Goal: Task Accomplishment & Management: Complete application form

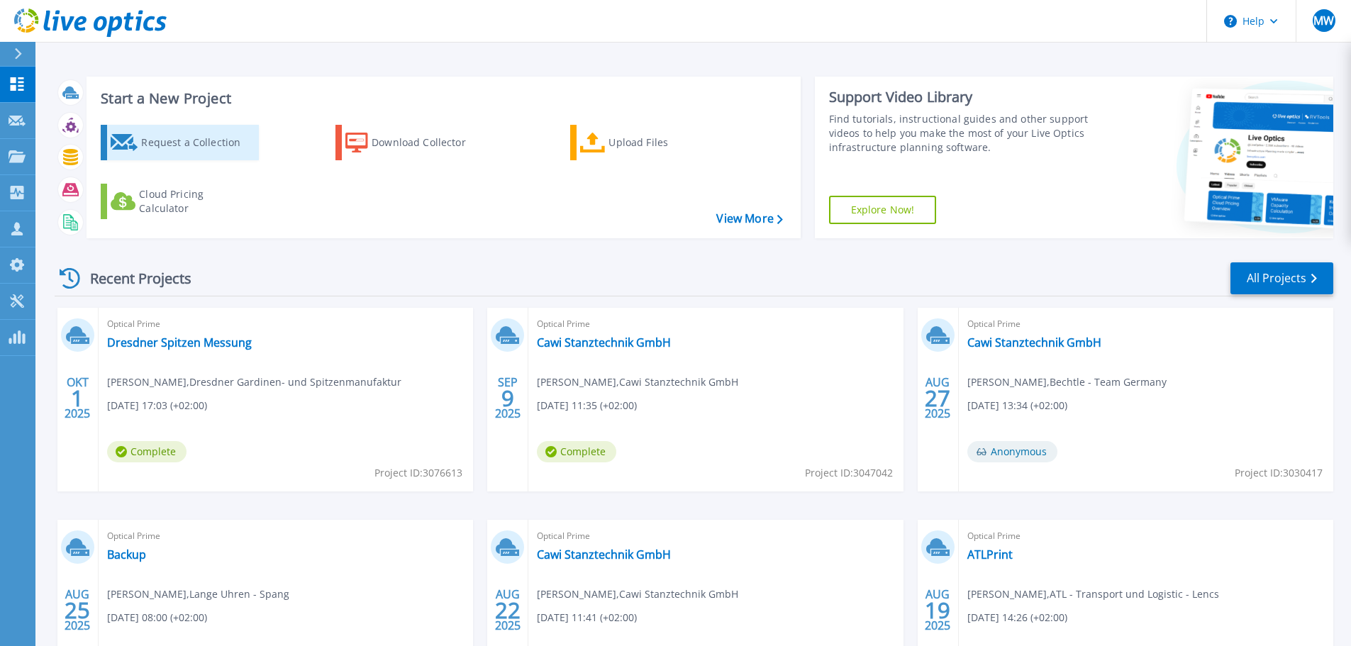
click at [158, 143] on div "Request a Collection" at bounding box center [197, 142] width 113 height 28
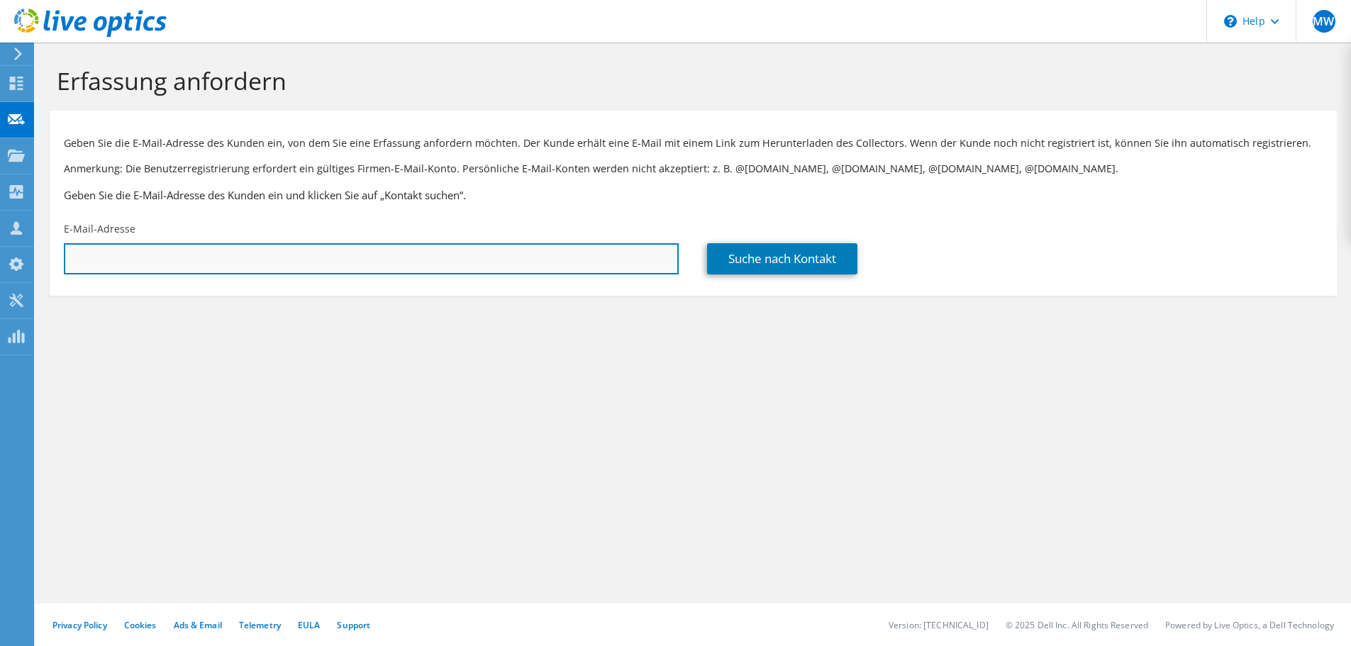
click at [418, 262] on input "text" at bounding box center [371, 258] width 615 height 31
paste input "[PERSON_NAME][EMAIL_ADDRESS][DOMAIN_NAME]"
type input "[PERSON_NAME][EMAIL_ADDRESS][DOMAIN_NAME]"
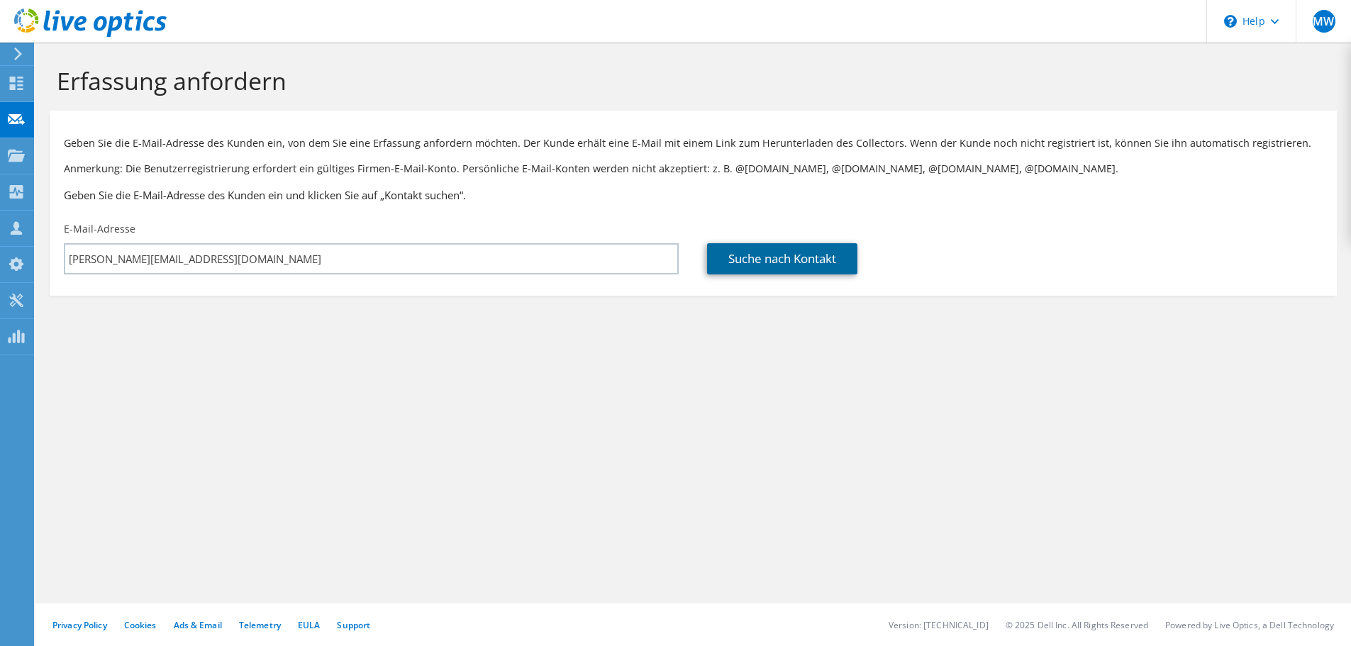
click at [806, 257] on link "Suche nach Kontakt" at bounding box center [782, 258] width 150 height 31
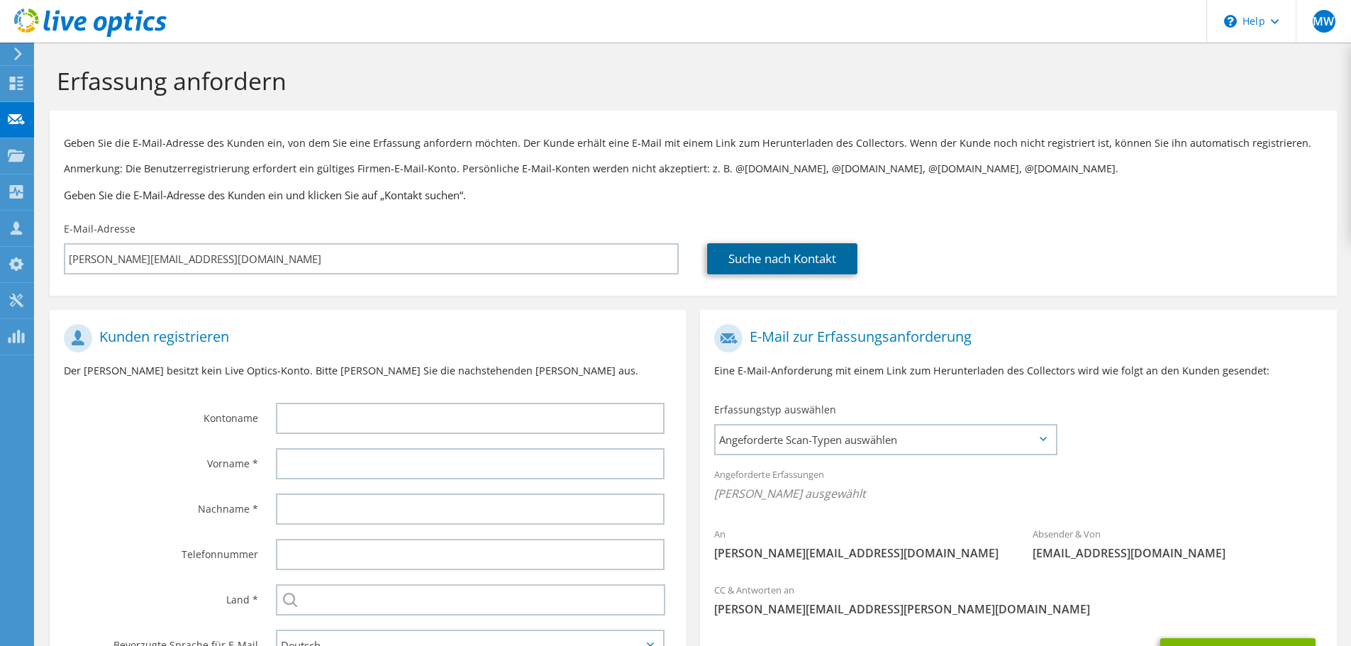
scroll to position [130, 0]
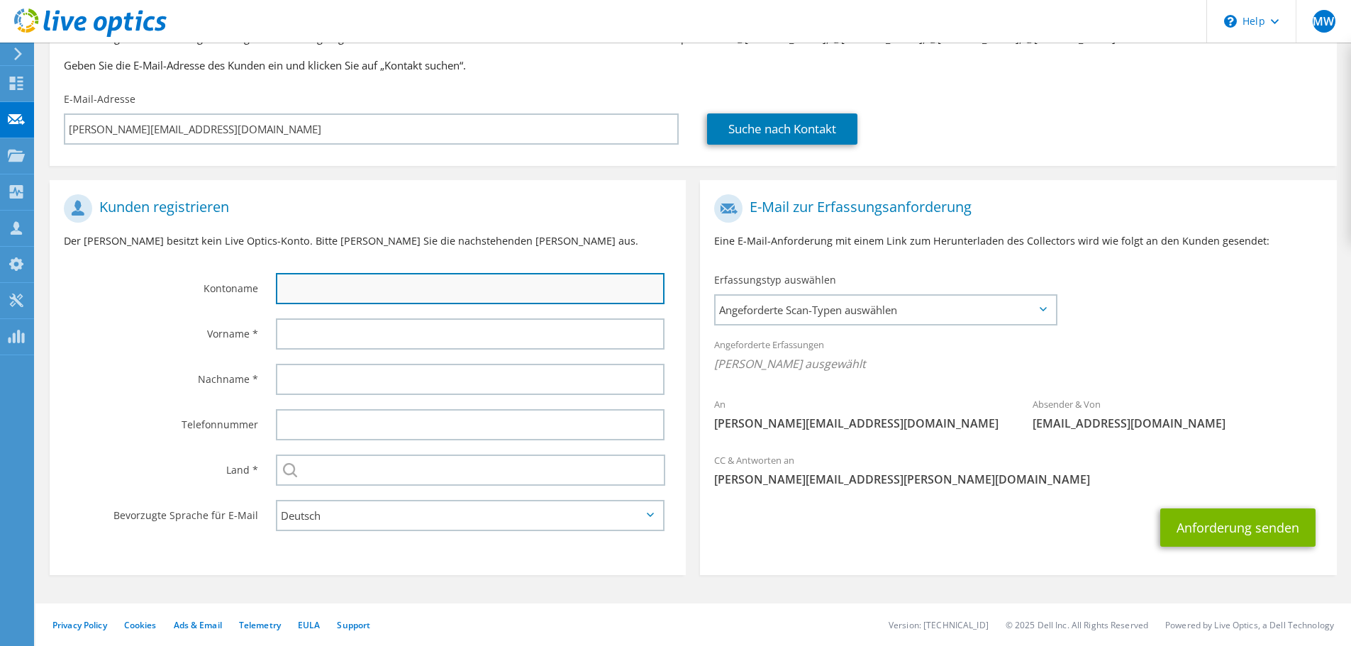
click at [308, 287] on input "text" at bounding box center [470, 288] width 389 height 31
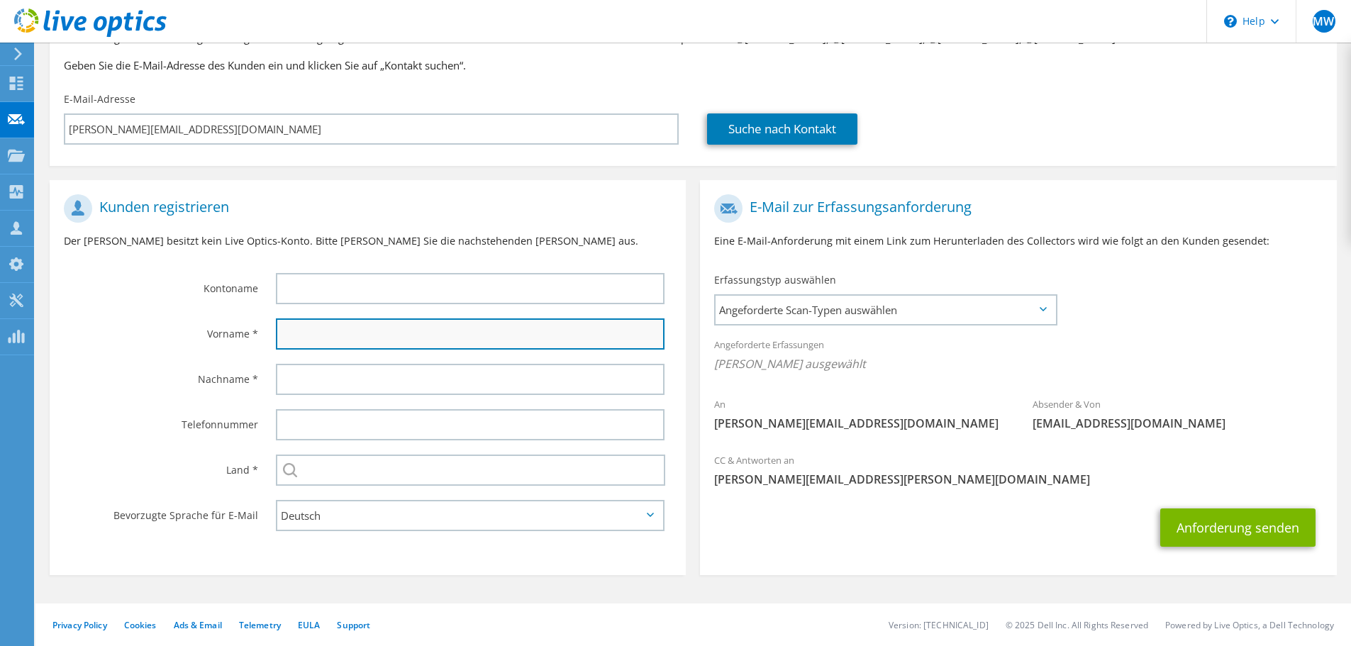
click at [294, 337] on input "text" at bounding box center [470, 333] width 389 height 31
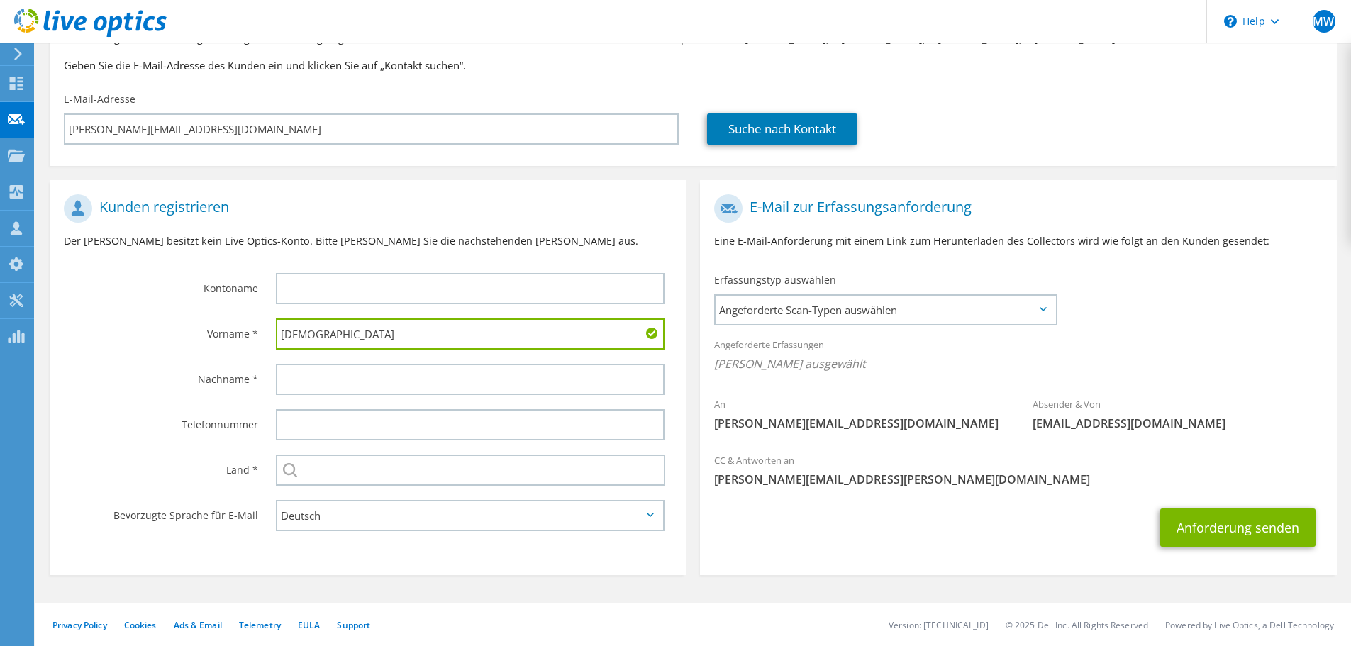
type input "[DEMOGRAPHIC_DATA]"
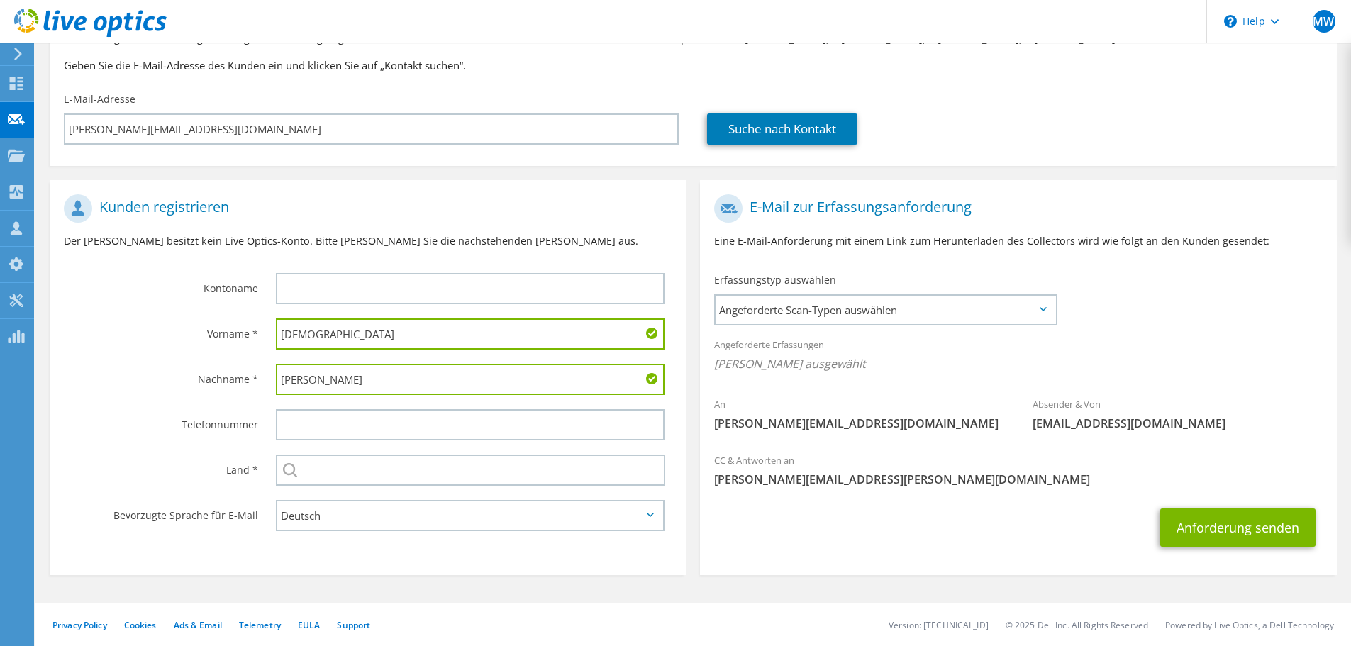
type input "[PERSON_NAME]"
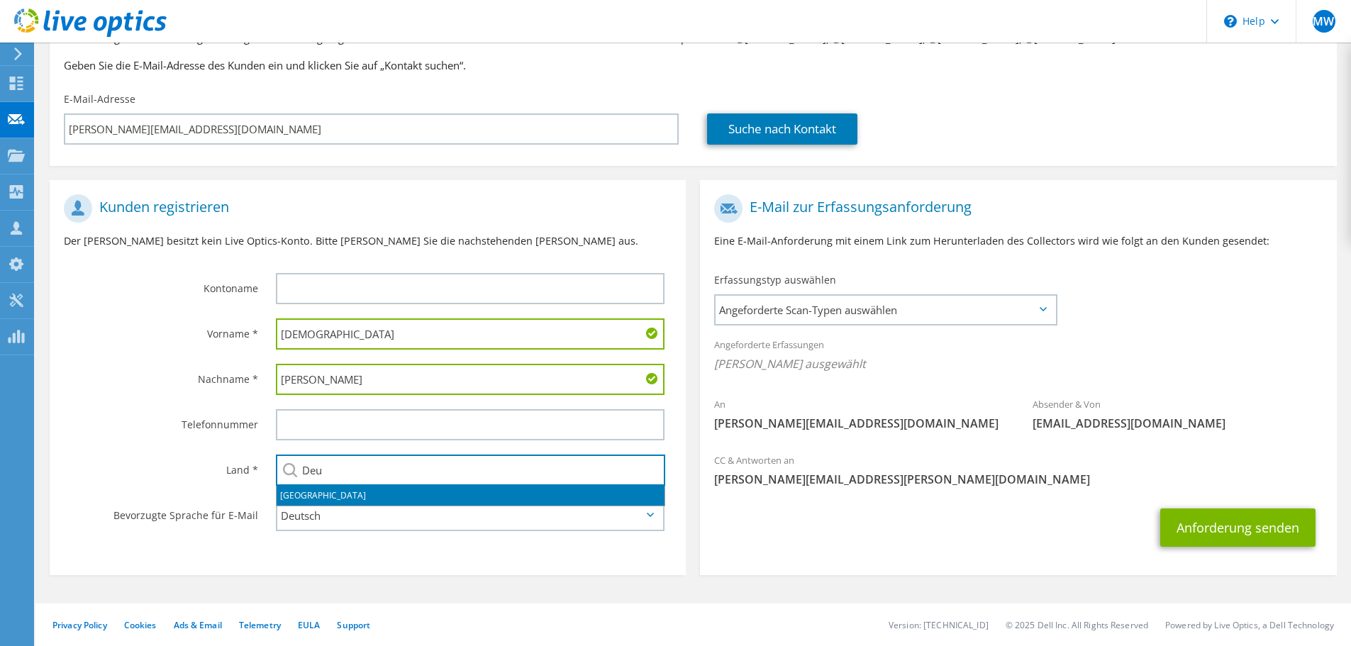
type input "[GEOGRAPHIC_DATA]"
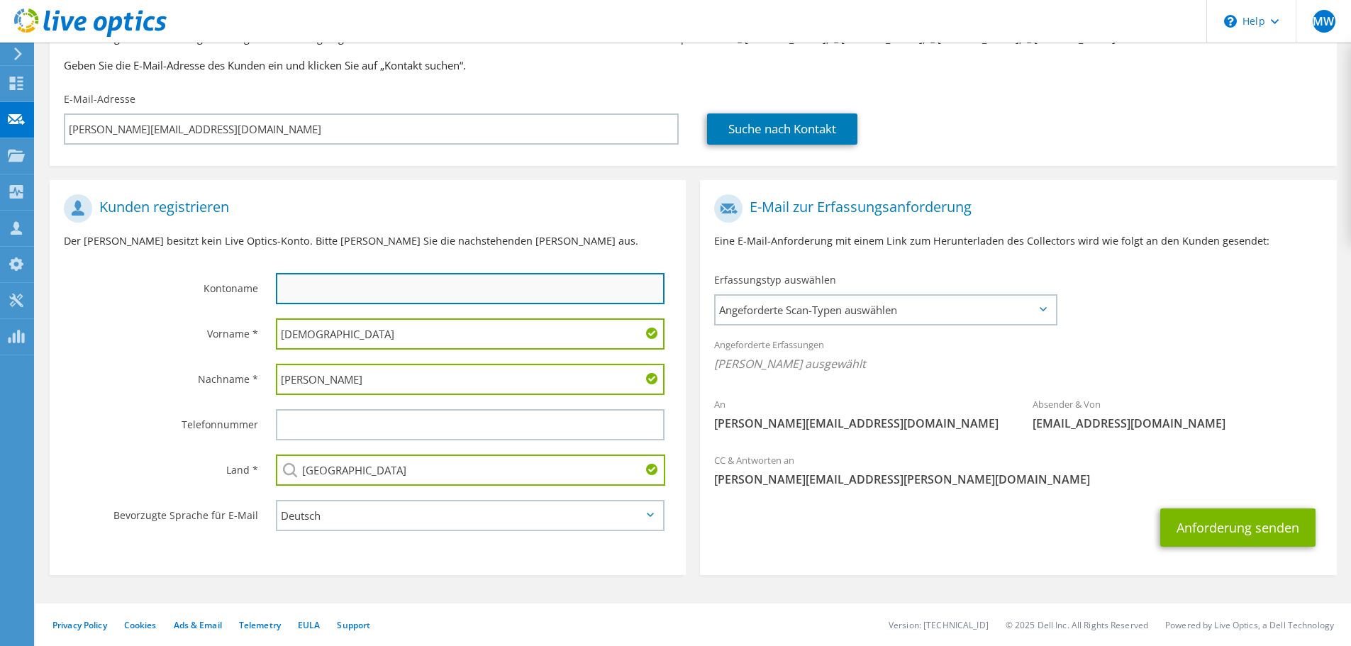
click at [331, 291] on input "text" at bounding box center [470, 288] width 389 height 31
paste input "[GEOGRAPHIC_DATA]/Vogtl."
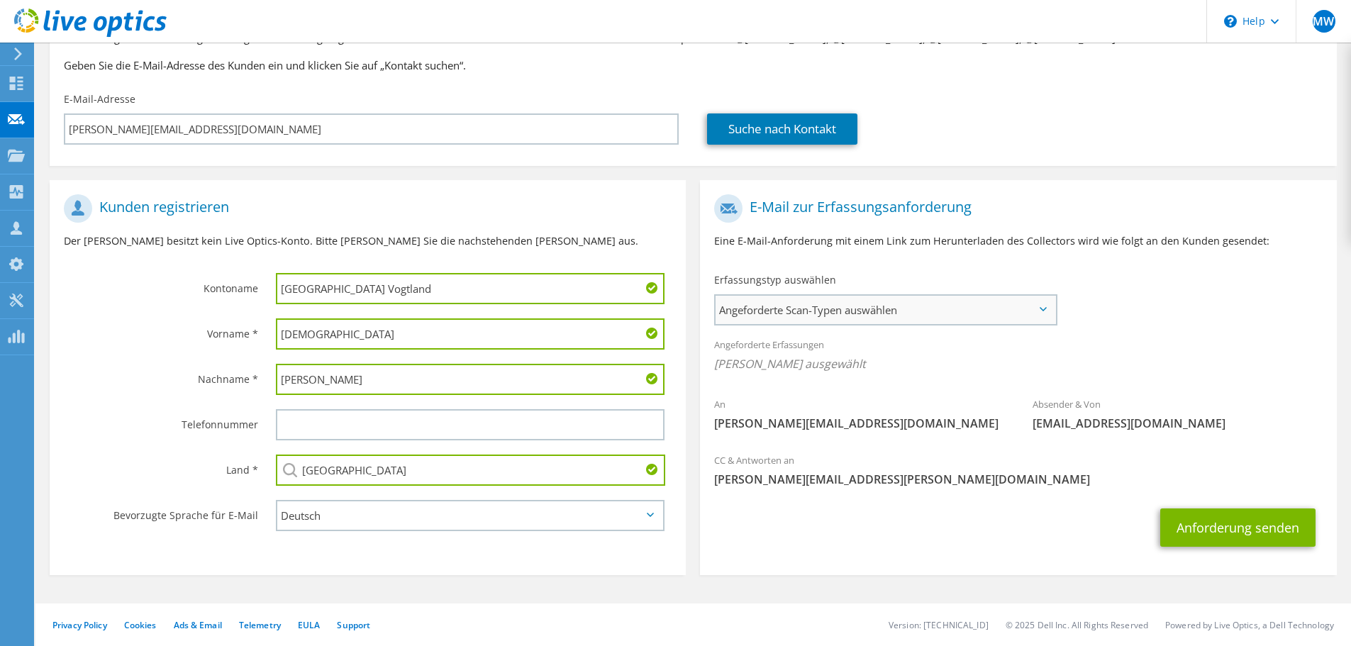
type input "[GEOGRAPHIC_DATA] Vogtland"
click at [1038, 313] on span "Angeforderte Scan-Typen auswählen" at bounding box center [885, 310] width 340 height 28
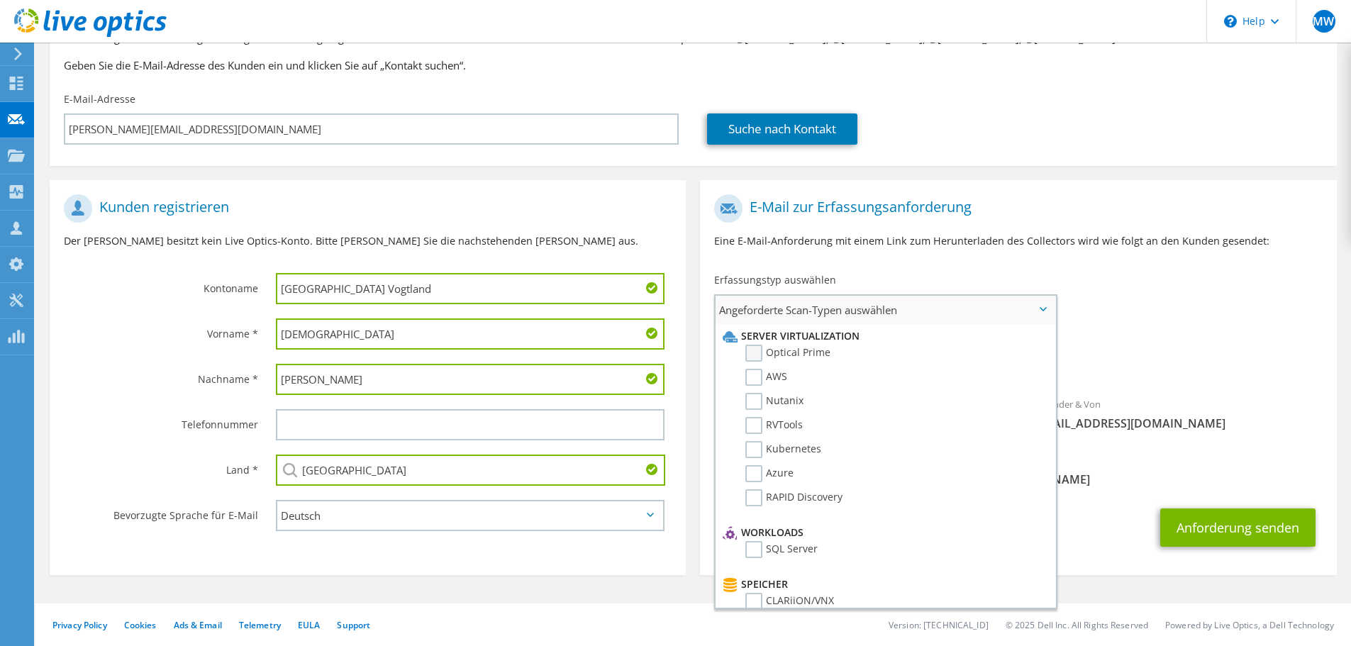
click at [753, 352] on label "Optical Prime" at bounding box center [787, 353] width 85 height 17
click at [0, 0] on input "Optical Prime" at bounding box center [0, 0] width 0 height 0
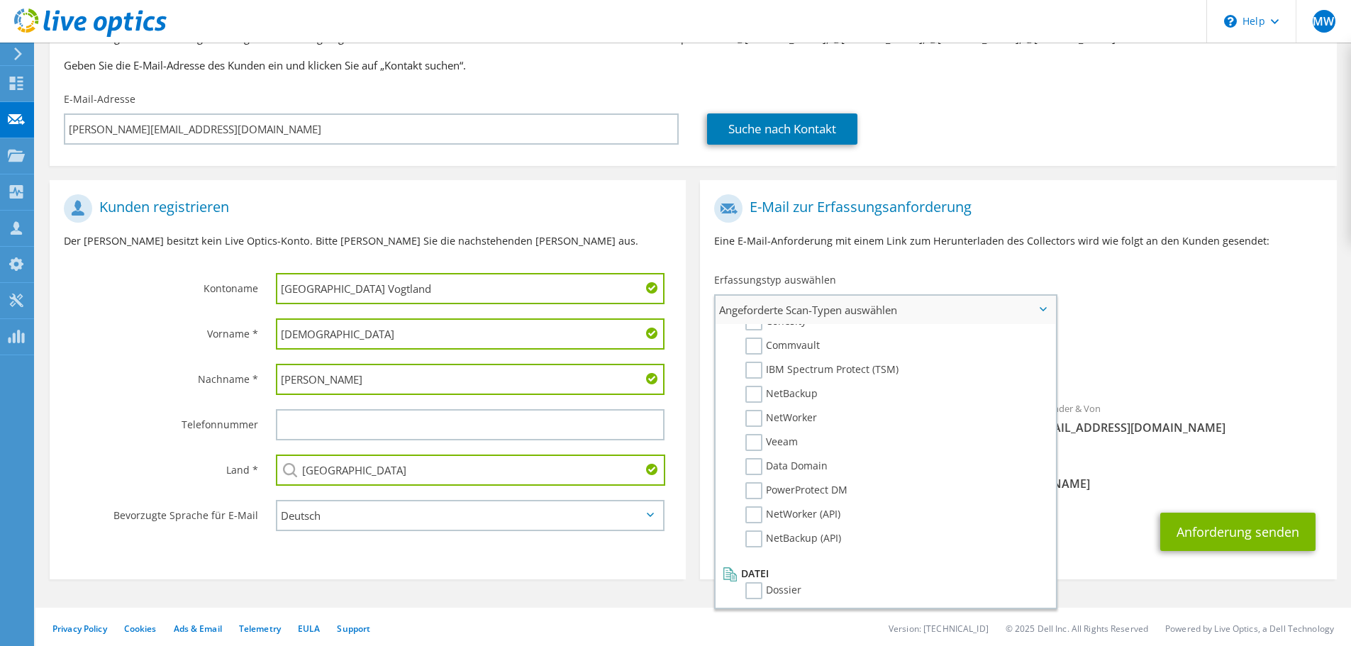
scroll to position [674, 0]
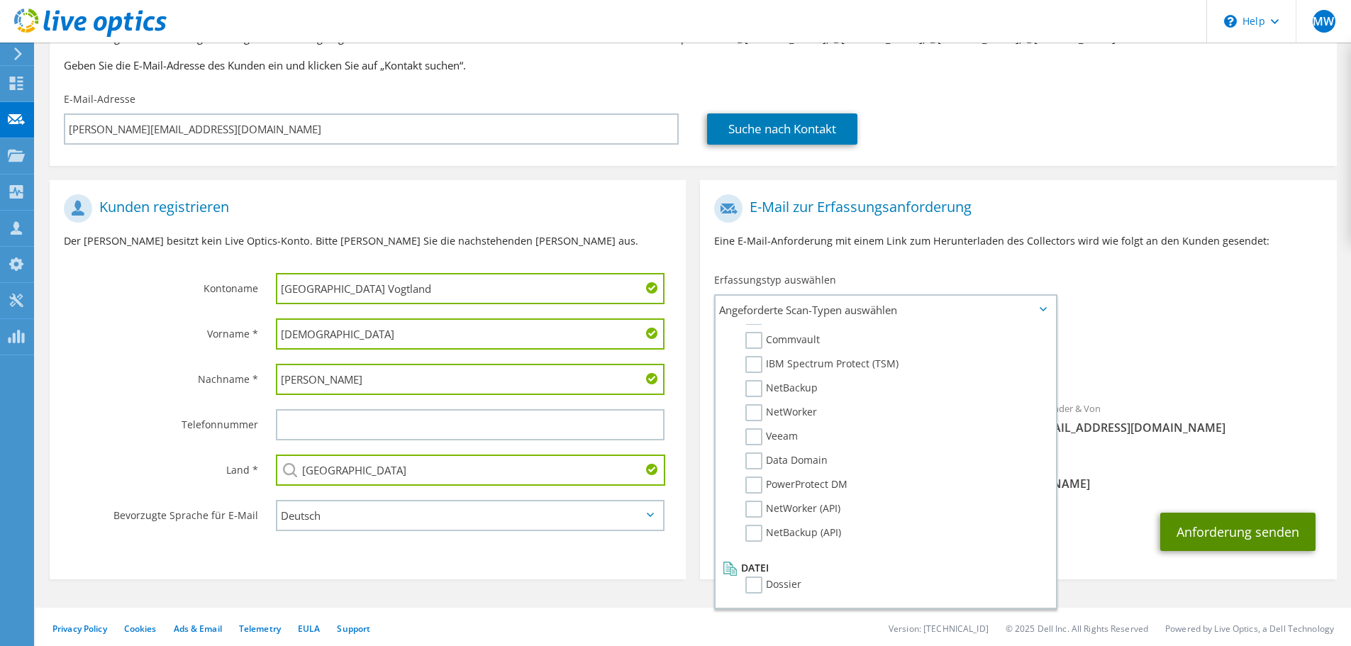
click at [1215, 528] on button "Anforderung senden" at bounding box center [1237, 532] width 155 height 38
